Goal: Transaction & Acquisition: Subscribe to service/newsletter

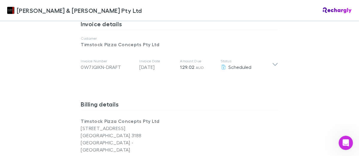
scroll to position [304, 0]
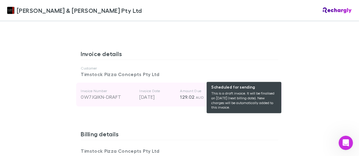
click at [249, 94] on span "Scheduled" at bounding box center [240, 97] width 23 height 6
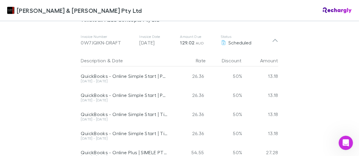
scroll to position [359, 0]
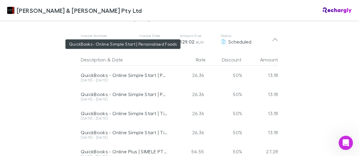
click at [118, 72] on div "QuickBooks - Online Simple Start | Personalised Foods" at bounding box center [124, 75] width 87 height 6
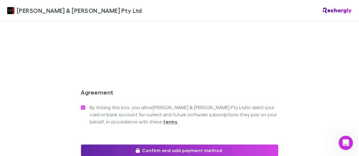
scroll to position [787, 0]
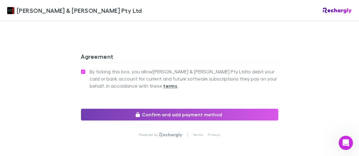
click at [165, 109] on button "Confirm and add payment method" at bounding box center [179, 115] width 197 height 12
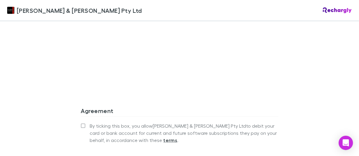
scroll to position [569, 0]
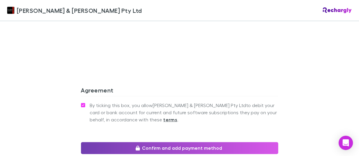
click at [120, 143] on button "Confirm and add payment method" at bounding box center [179, 149] width 197 height 12
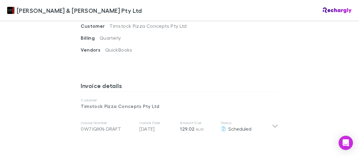
scroll to position [269, 0]
